Goal: Transaction & Acquisition: Obtain resource

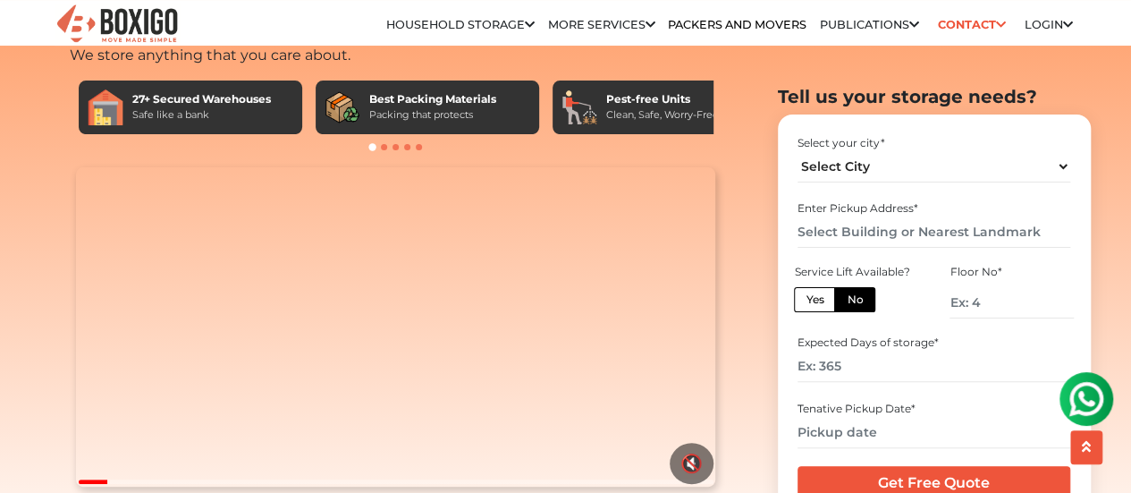
scroll to position [93, 0]
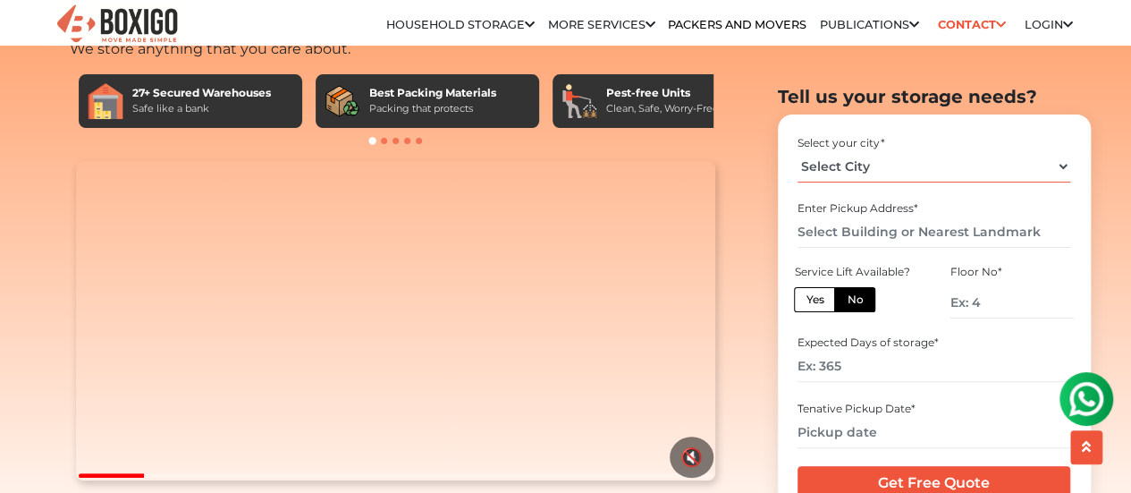
click at [989, 174] on select "Select City [GEOGRAPHIC_DATA] [GEOGRAPHIC_DATA] [GEOGRAPHIC_DATA] [GEOGRAPHIC_D…" at bounding box center [934, 165] width 273 height 31
select select "[GEOGRAPHIC_DATA]"
click at [798, 150] on select "Select City [GEOGRAPHIC_DATA] [GEOGRAPHIC_DATA] [GEOGRAPHIC_DATA] [GEOGRAPHIC_D…" at bounding box center [934, 165] width 273 height 31
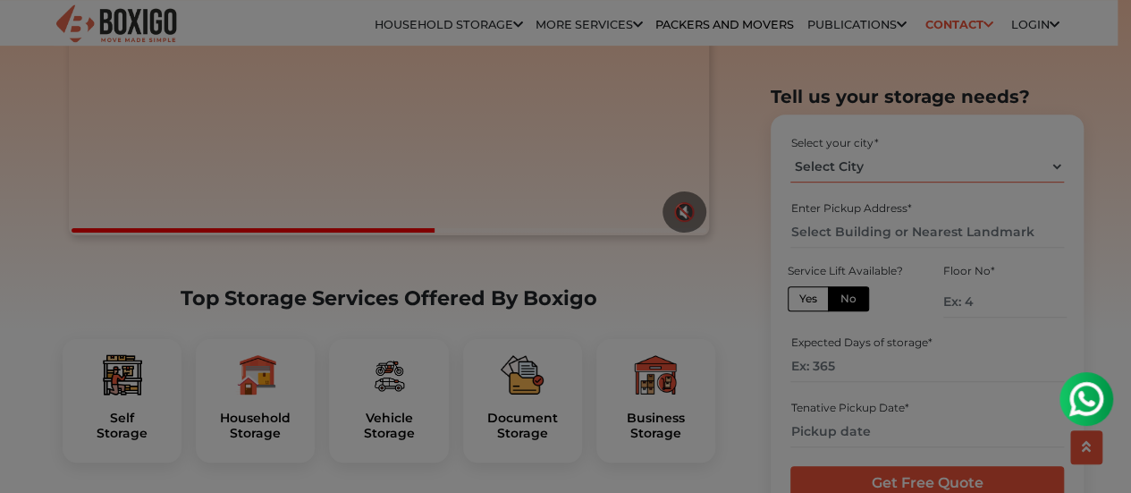
scroll to position [411, 0]
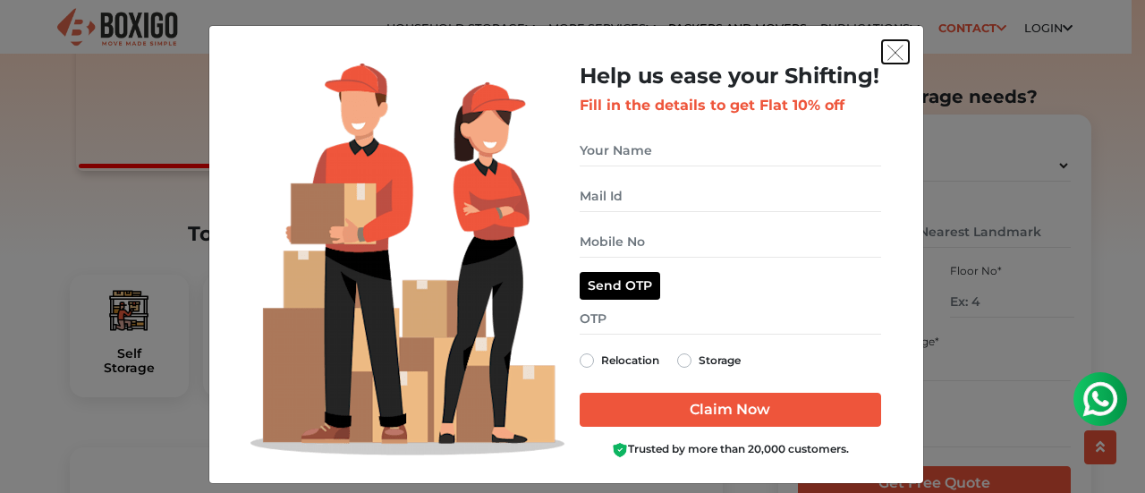
click at [892, 48] on img "get free quote dialog" at bounding box center [895, 53] width 16 height 16
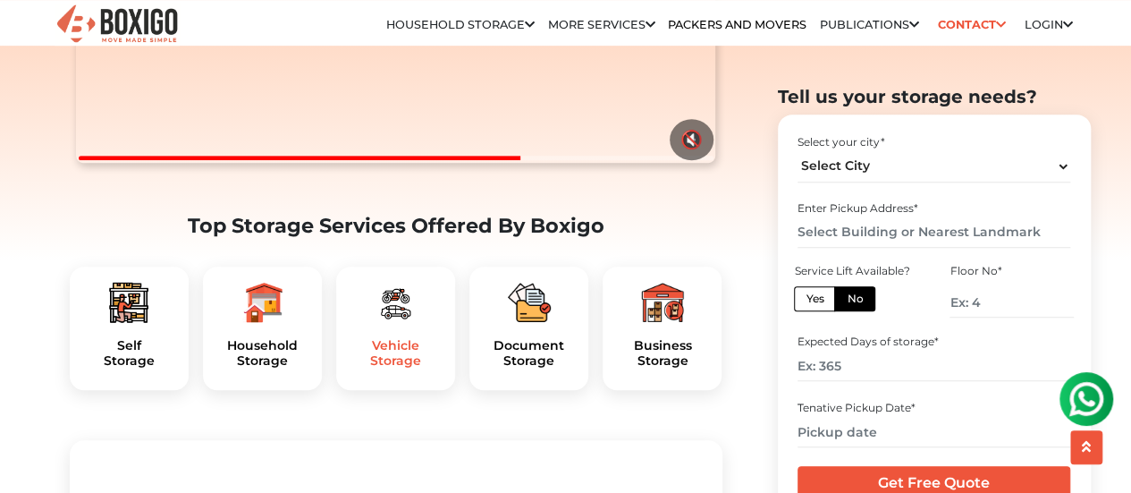
click at [384, 368] on h5 "Vehicle Storage" at bounding box center [396, 353] width 90 height 30
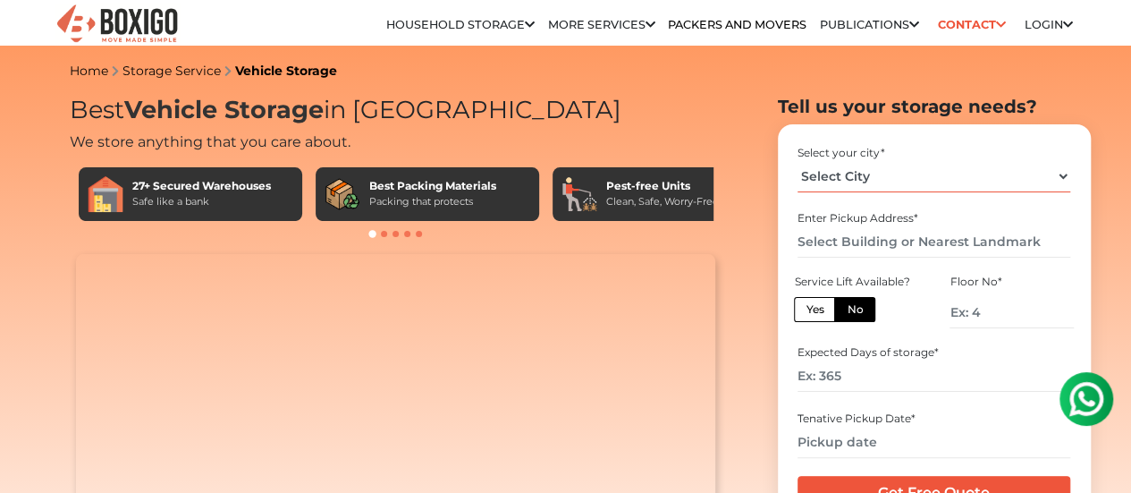
click at [873, 189] on select "Select City [GEOGRAPHIC_DATA] [GEOGRAPHIC_DATA] [GEOGRAPHIC_DATA] [GEOGRAPHIC_D…" at bounding box center [934, 176] width 273 height 31
select select "[GEOGRAPHIC_DATA]"
click at [798, 167] on select "Select City [GEOGRAPHIC_DATA] [GEOGRAPHIC_DATA] [GEOGRAPHIC_DATA] [GEOGRAPHIC_D…" at bounding box center [934, 176] width 273 height 31
click at [875, 382] on input "number" at bounding box center [934, 375] width 273 height 31
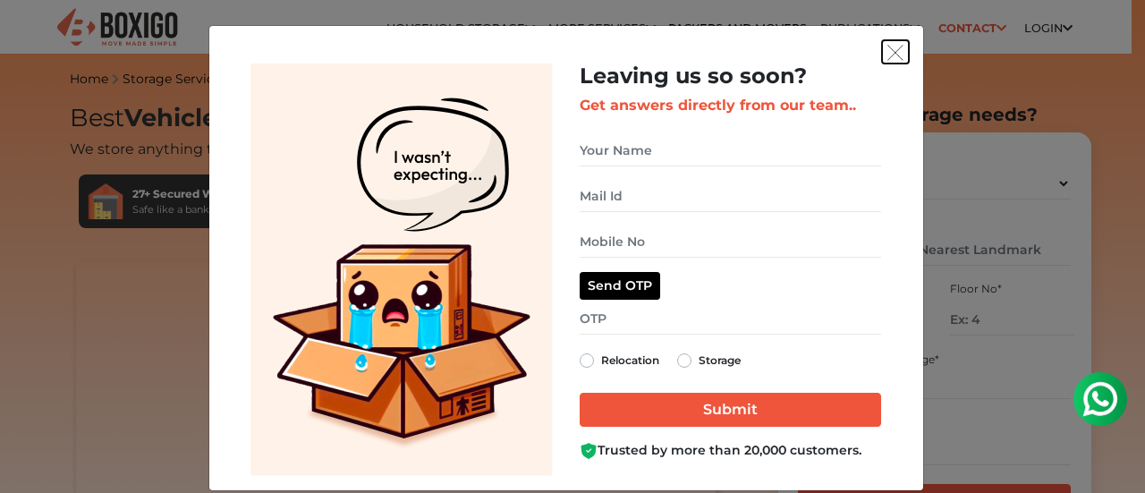
click at [887, 52] on img "get free quote dialog" at bounding box center [895, 53] width 16 height 16
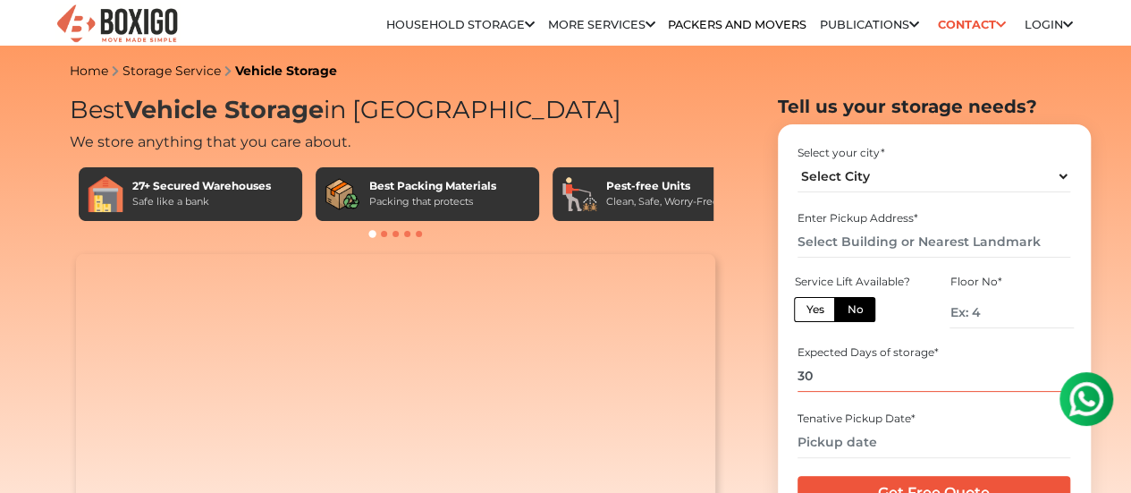
click at [881, 378] on input "30" at bounding box center [934, 375] width 273 height 31
type input "3"
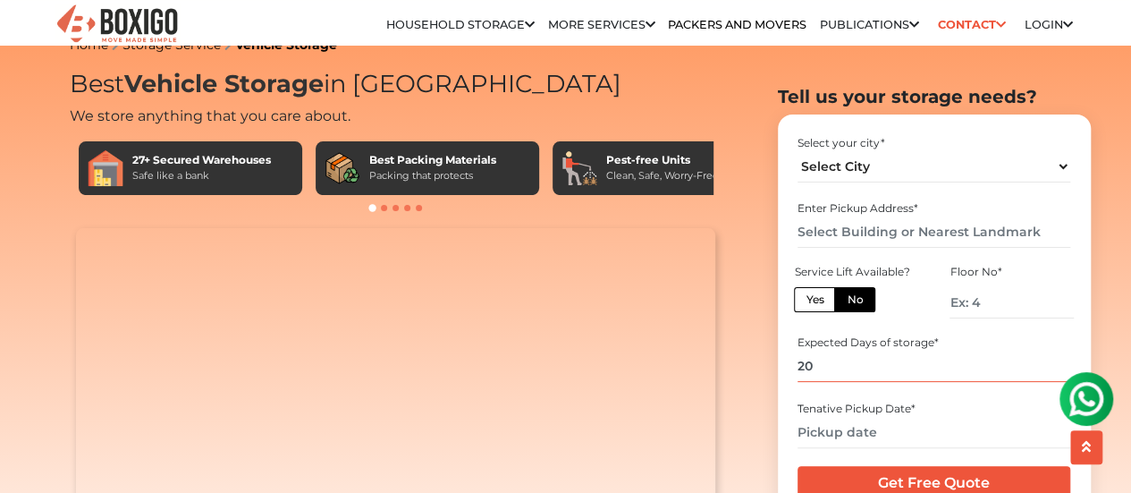
scroll to position [29, 0]
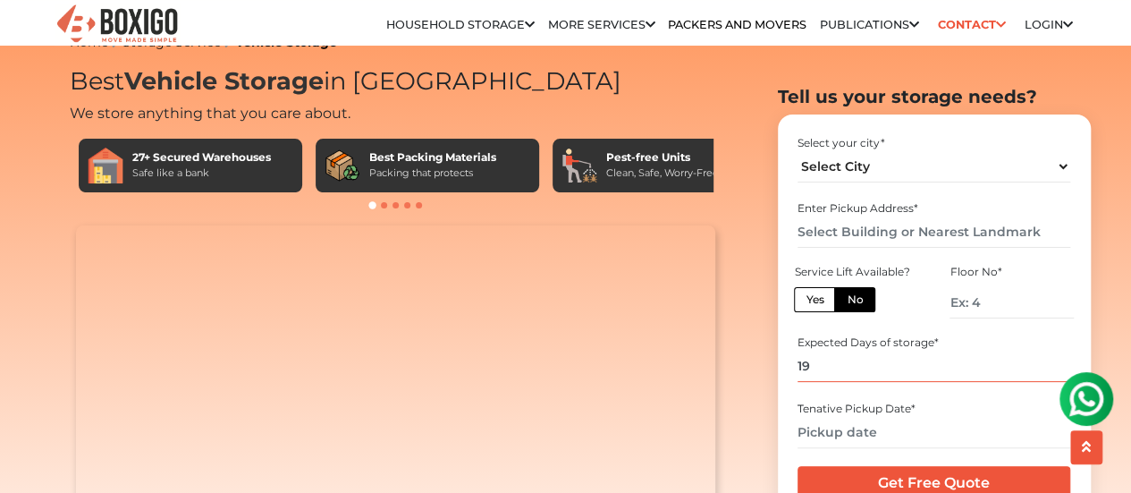
type input "19"
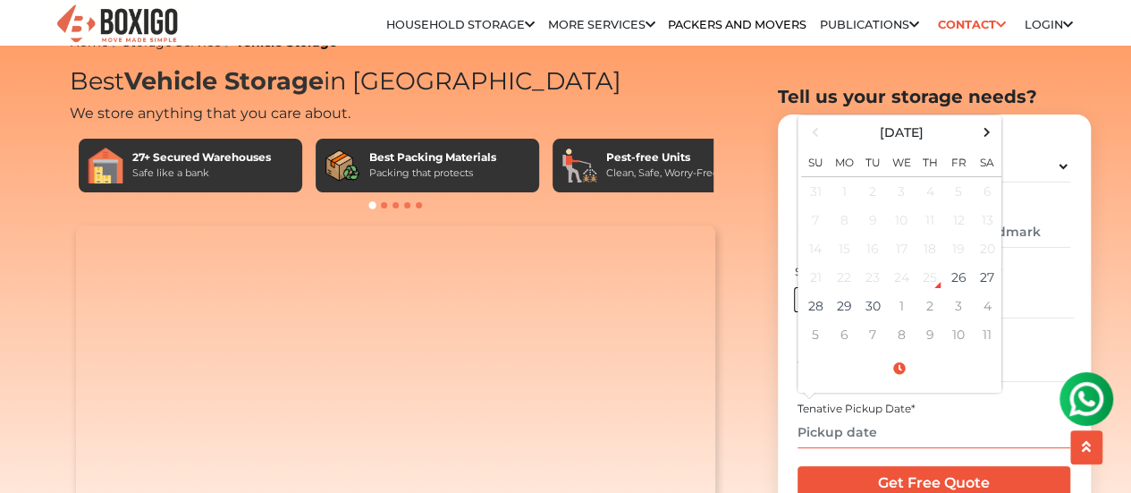
click at [893, 430] on input "text" at bounding box center [934, 431] width 273 height 31
click at [876, 300] on td "30" at bounding box center [873, 306] width 29 height 29
type input "[DATE] 12:00 AM"
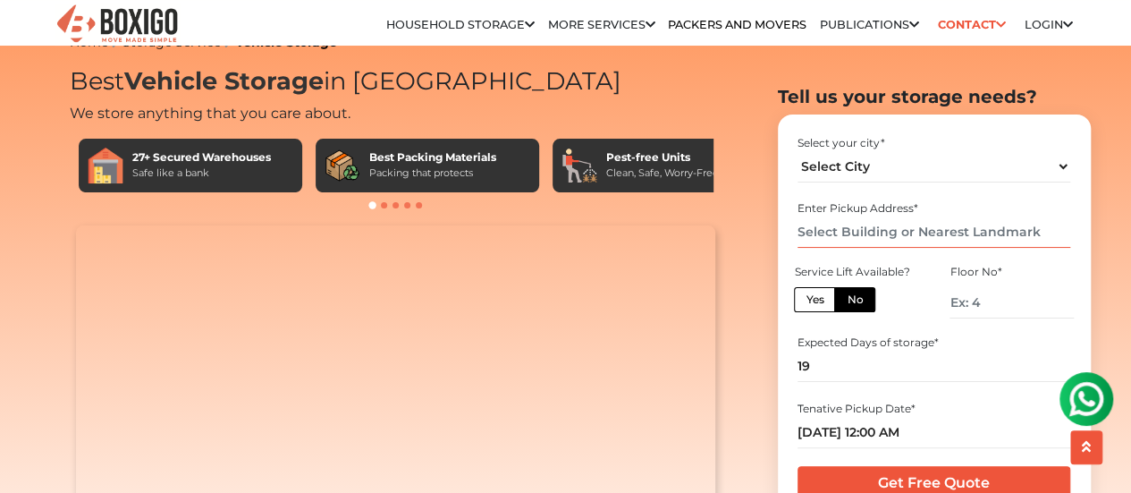
click at [902, 226] on input "text" at bounding box center [934, 231] width 273 height 31
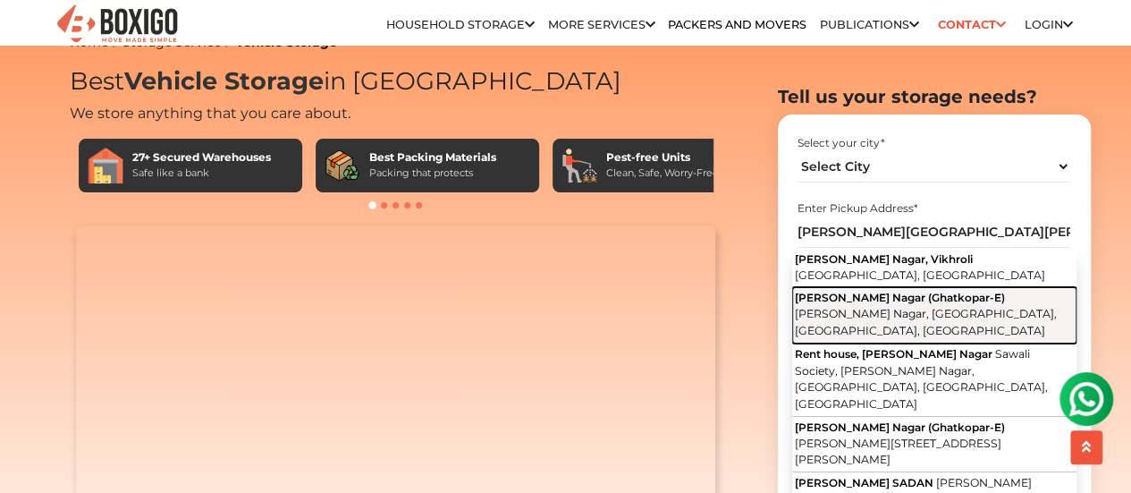
click at [933, 291] on span "[PERSON_NAME] Nagar (Ghatkopar-E)" at bounding box center [900, 297] width 210 height 13
type input "[PERSON_NAME] Nagar (Ghatkopar-E), [PERSON_NAME][GEOGRAPHIC_DATA], [GEOGRAPHIC_…"
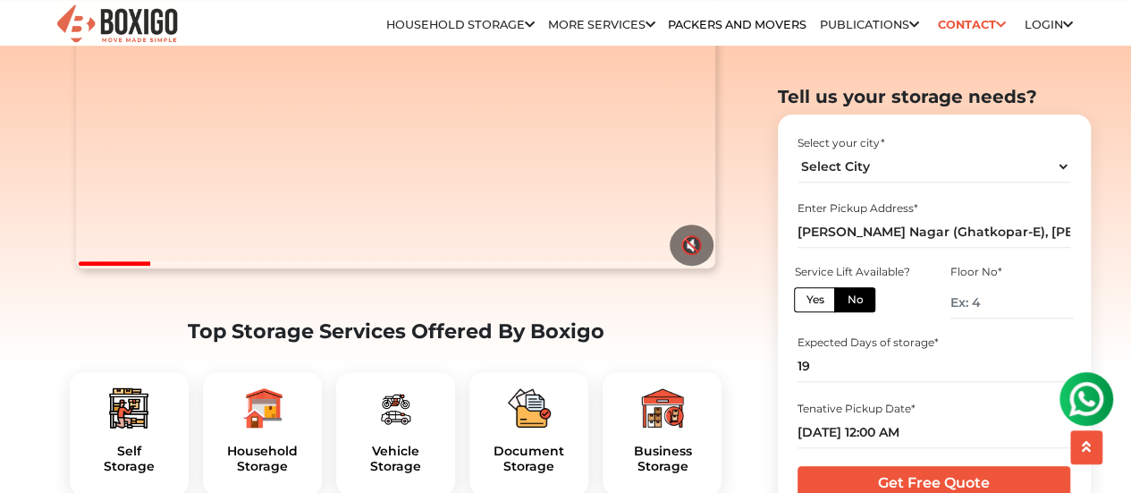
scroll to position [308, 0]
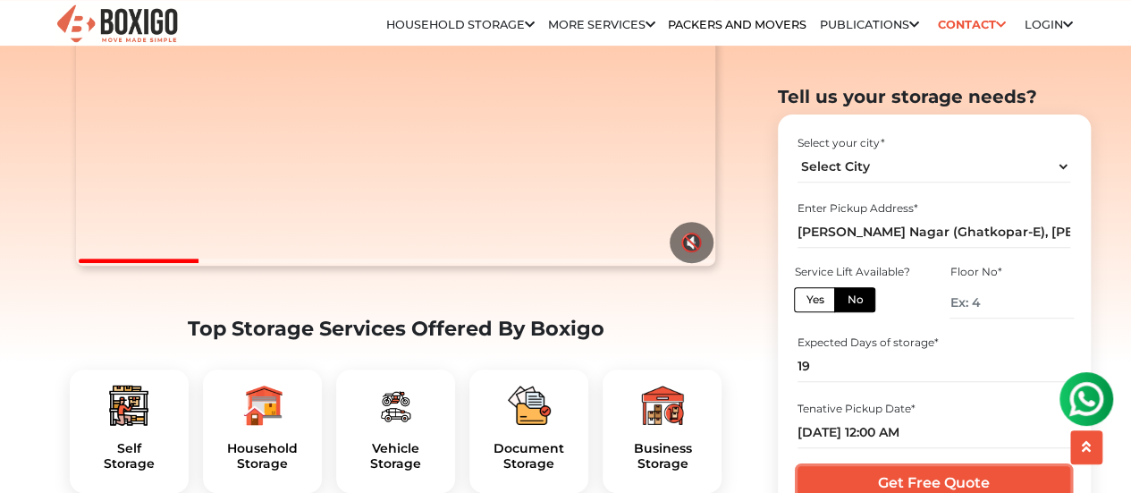
click at [1000, 484] on input "Get Free Quote" at bounding box center [934, 483] width 273 height 34
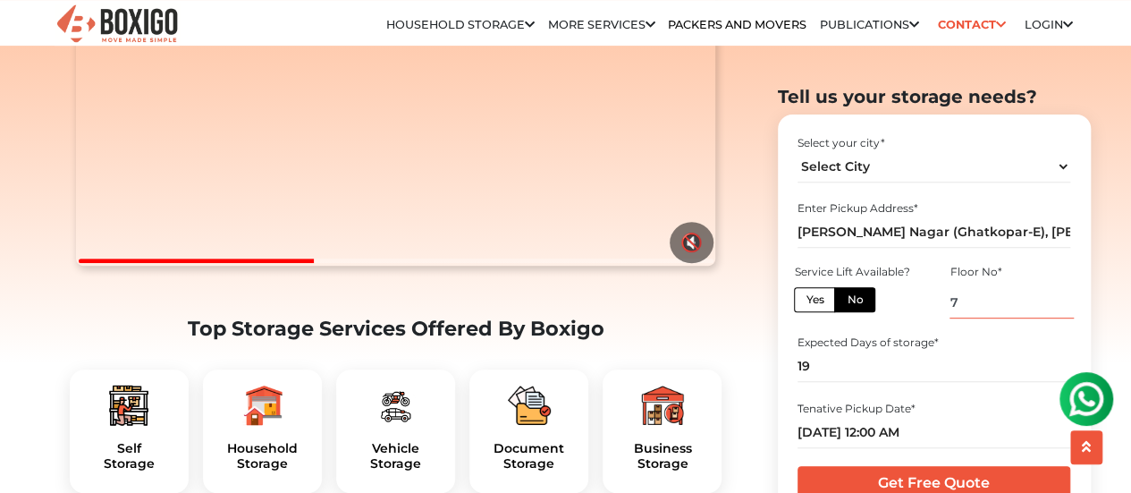
type input "7"
click at [878, 372] on input "19" at bounding box center [934, 366] width 273 height 31
type input "29"
click at [966, 478] on input "Get Free Quote" at bounding box center [934, 483] width 273 height 34
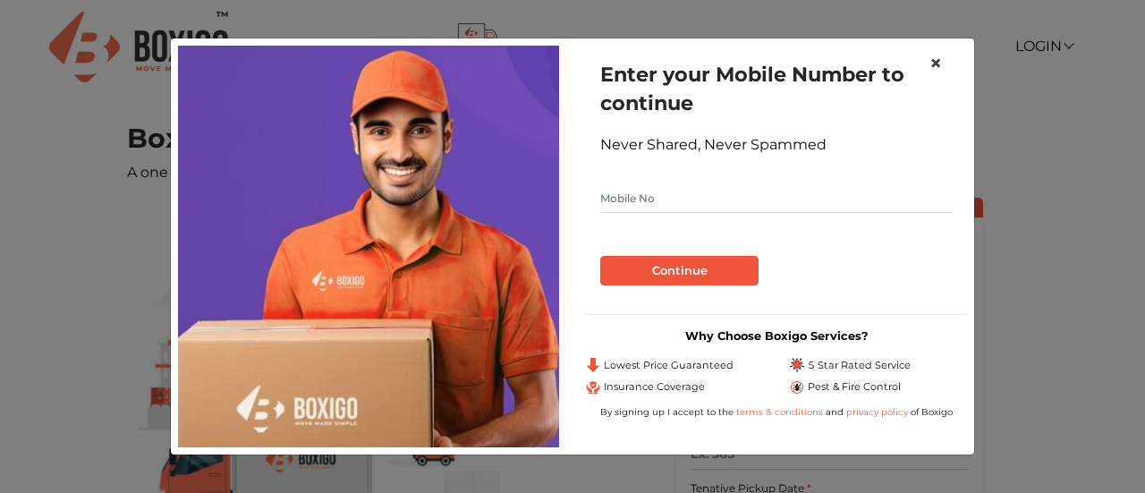
click at [936, 65] on span "×" at bounding box center [935, 63] width 13 height 26
